Goal: Navigation & Orientation: Find specific page/section

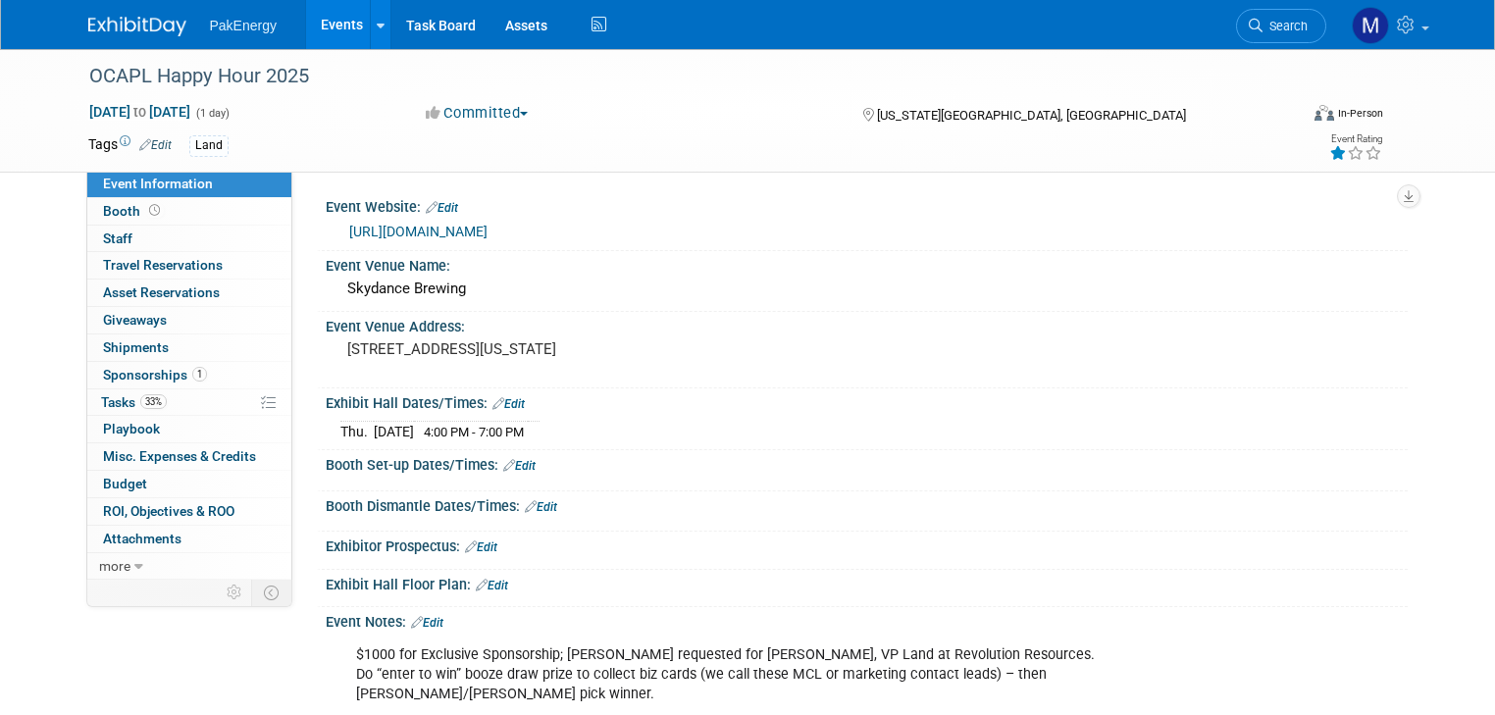
drag, startPoint x: 0, startPoint y: 0, endPoint x: 314, endPoint y: 23, distance: 314.7
click at [314, 23] on link "Events" at bounding box center [342, 24] width 72 height 49
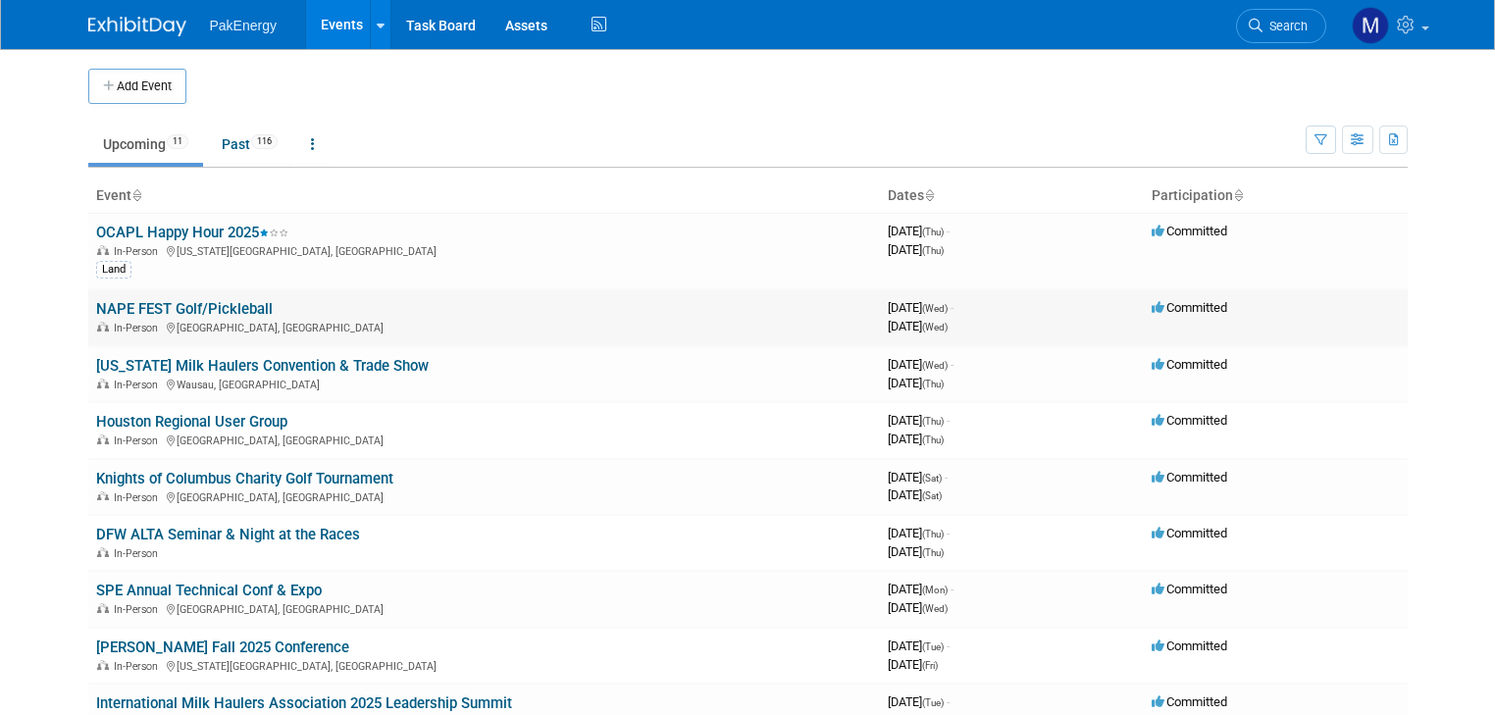
click at [124, 303] on link "NAPE FEST Golf/Pickleball" at bounding box center [184, 309] width 177 height 18
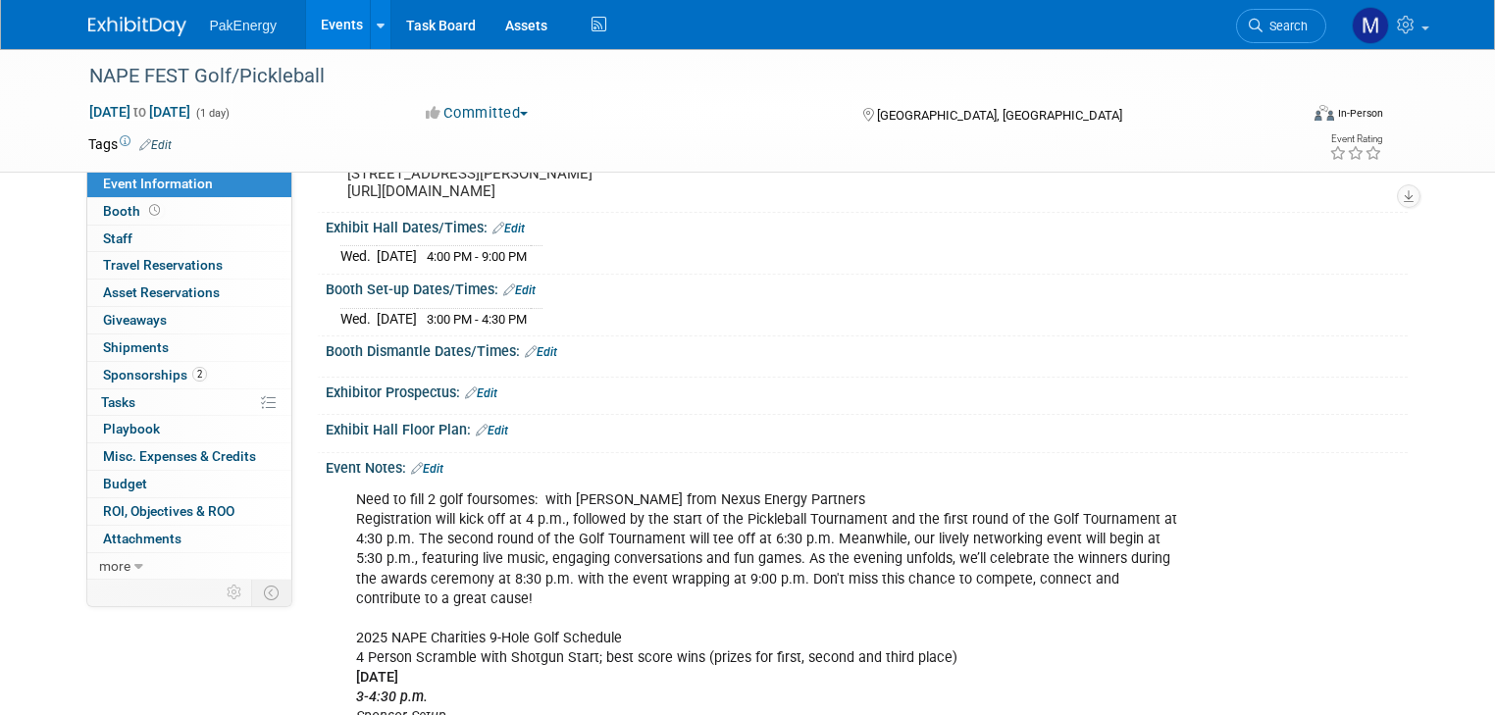
scroll to position [192, 0]
